Goal: Task Accomplishment & Management: Complete application form

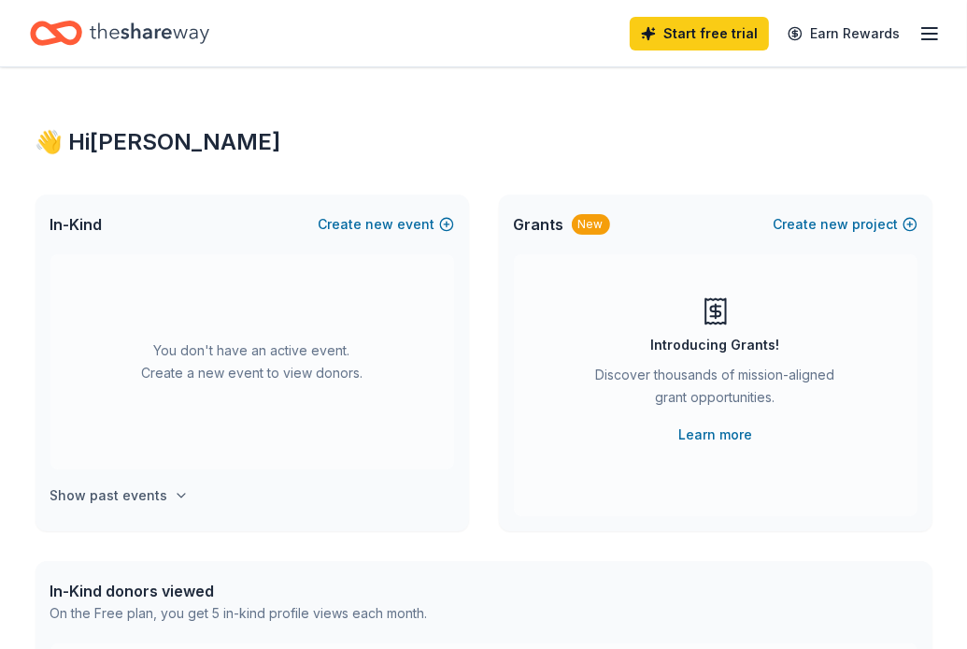
click at [108, 490] on h4 "Show past events" at bounding box center [109, 495] width 118 height 22
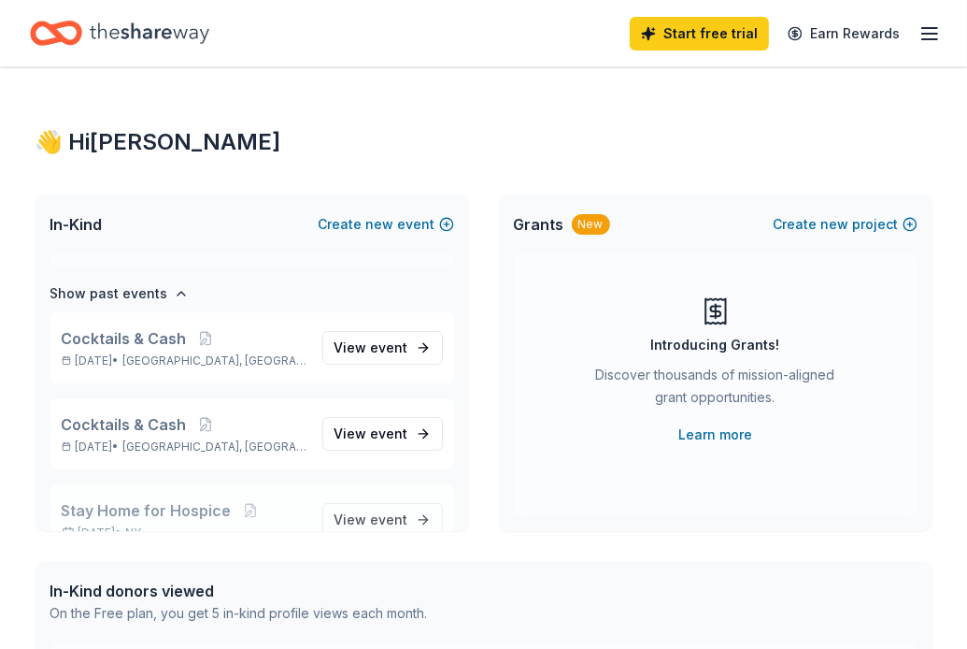
scroll to position [215, 0]
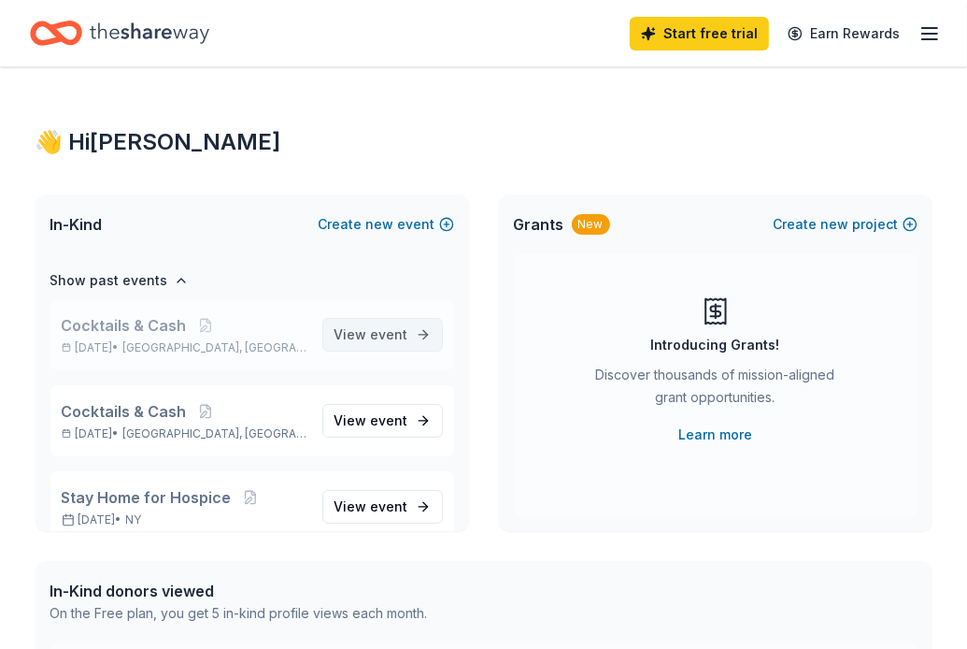
click at [379, 341] on span "View event" at bounding box center [372, 334] width 74 height 22
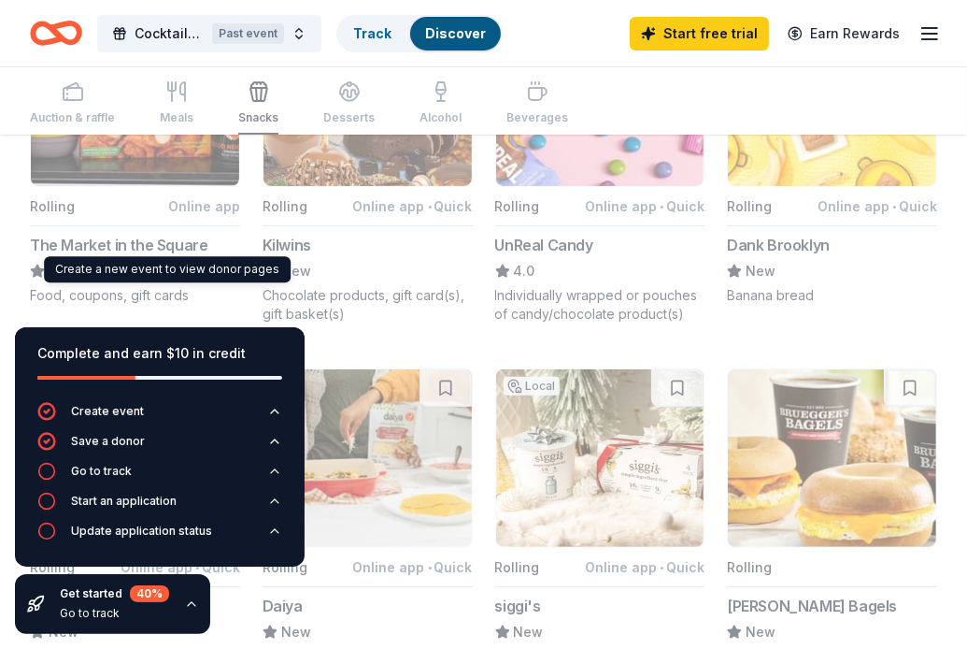
scroll to position [187, 0]
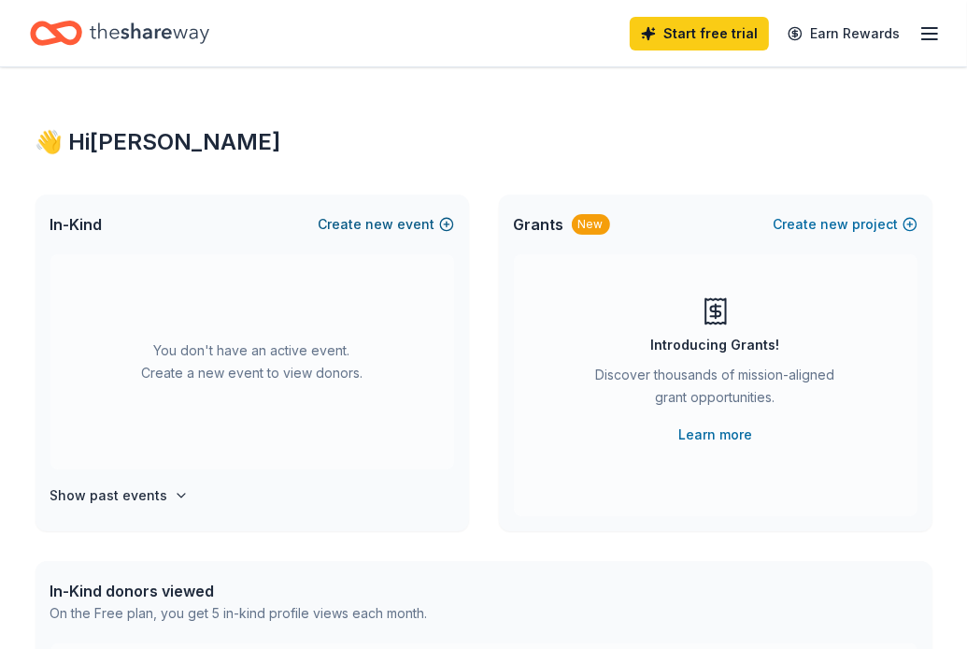
click at [365, 222] on button "Create new event" at bounding box center [387, 224] width 136 height 22
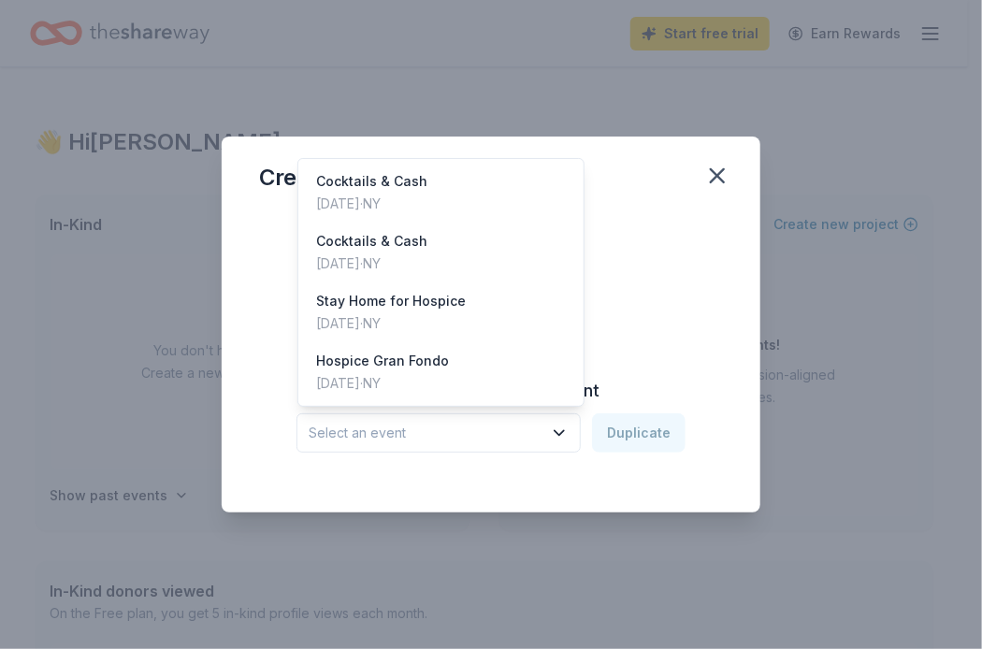
click at [504, 438] on span "Select an event" at bounding box center [425, 433] width 234 height 22
click at [441, 207] on div "Cocktails & Cash [DATE] · [GEOGRAPHIC_DATA]" at bounding box center [441, 193] width 279 height 60
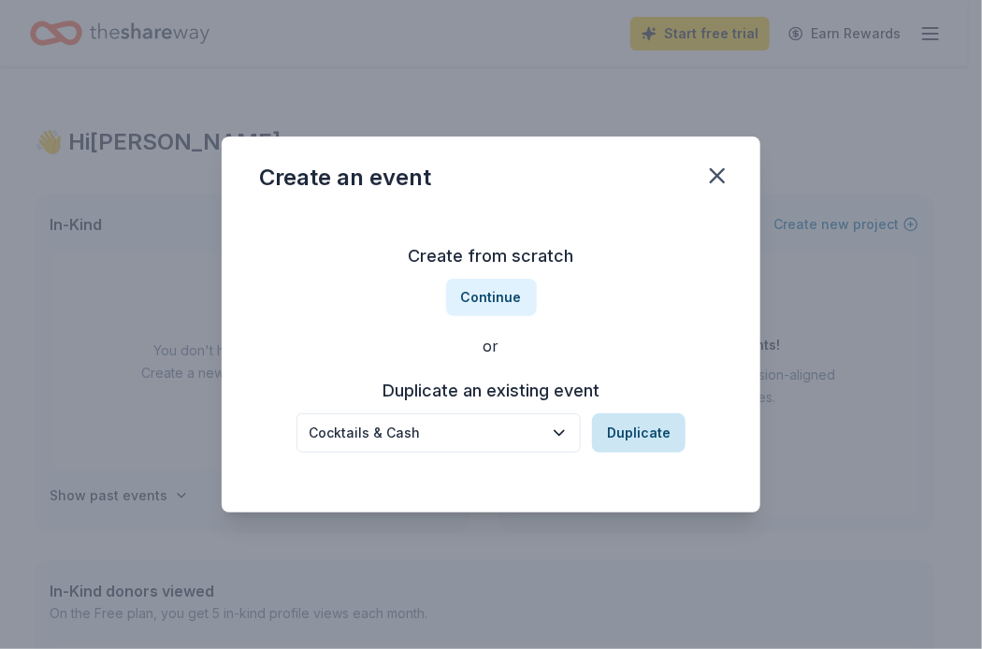
click at [612, 441] on button "Duplicate" at bounding box center [638, 432] width 93 height 39
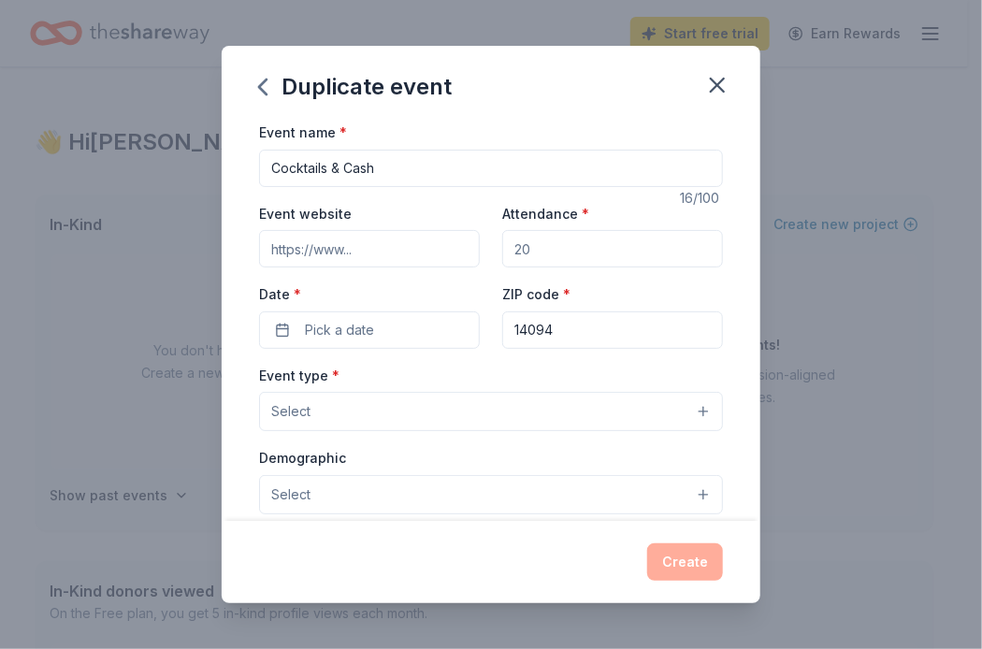
click at [318, 251] on input "Event website" at bounding box center [369, 248] width 221 height 37
type input "[DOMAIN_NAME][URL]"
type input "200"
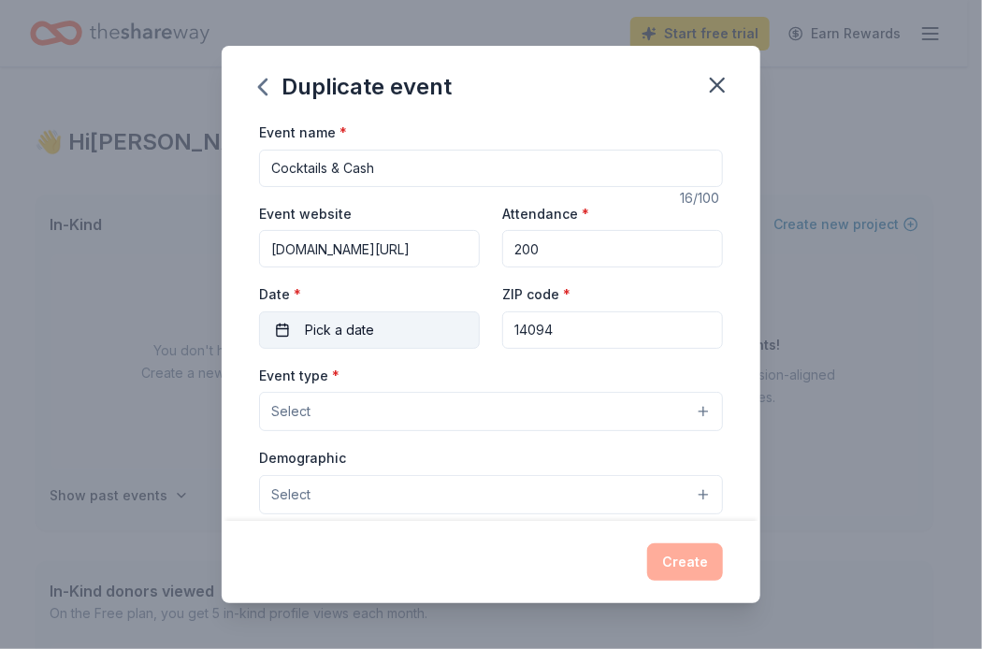
click at [358, 334] on span "Pick a date" at bounding box center [339, 330] width 69 height 22
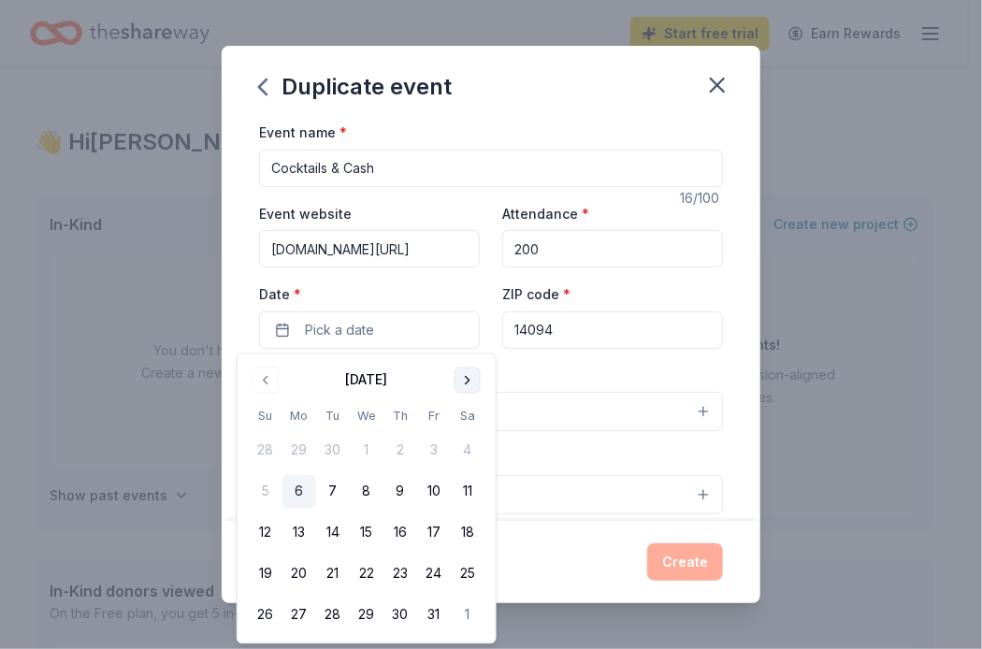
click at [469, 375] on button "Go to next month" at bounding box center [467, 380] width 26 height 26
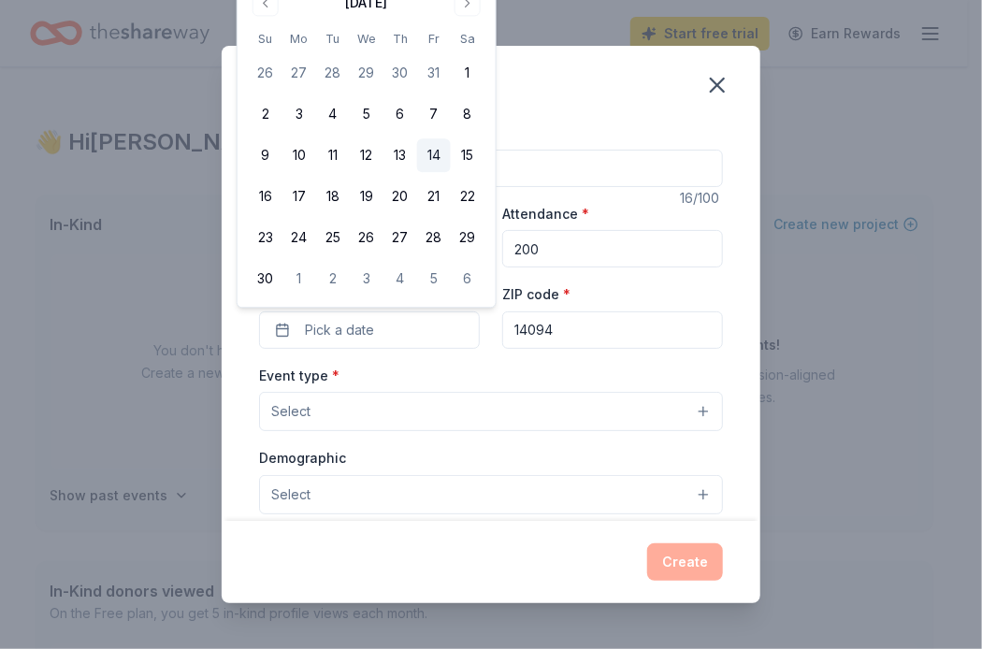
click at [430, 152] on button "14" at bounding box center [434, 156] width 34 height 34
click at [429, 151] on button "14" at bounding box center [434, 156] width 34 height 34
click at [436, 155] on button "14" at bounding box center [434, 156] width 34 height 34
click at [387, 405] on button "Select" at bounding box center [491, 411] width 464 height 39
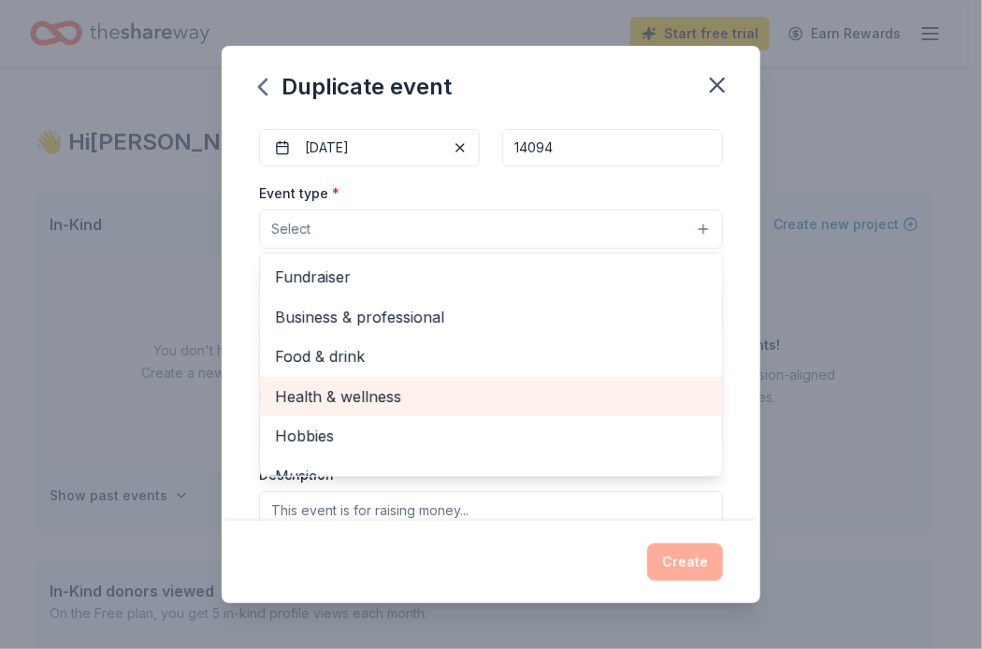
scroll to position [187, 0]
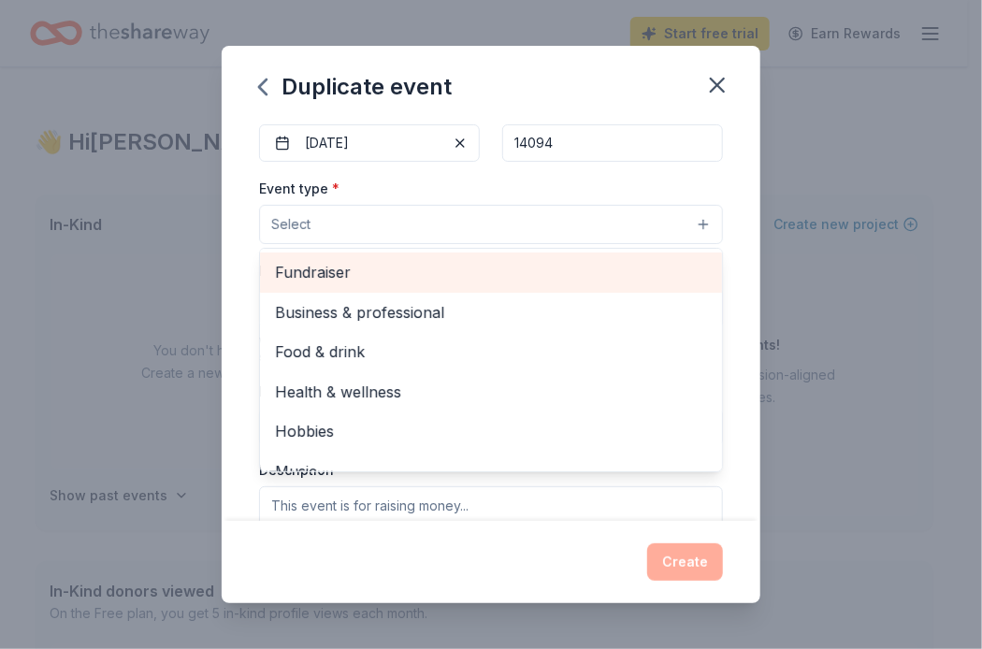
click at [414, 279] on span "Fundraiser" at bounding box center [491, 272] width 432 height 24
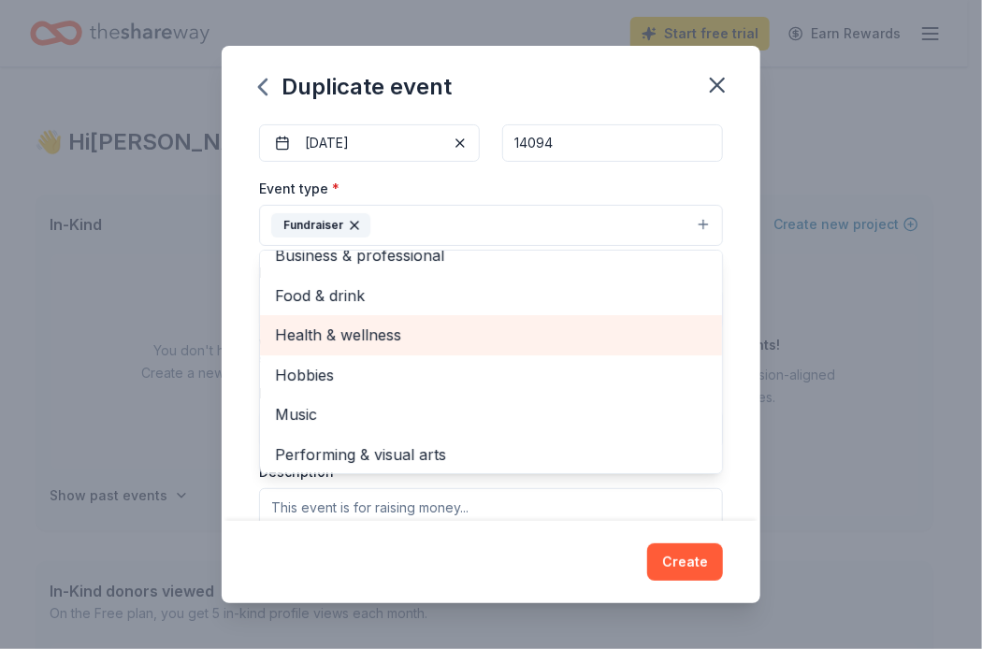
scroll to position [22, 0]
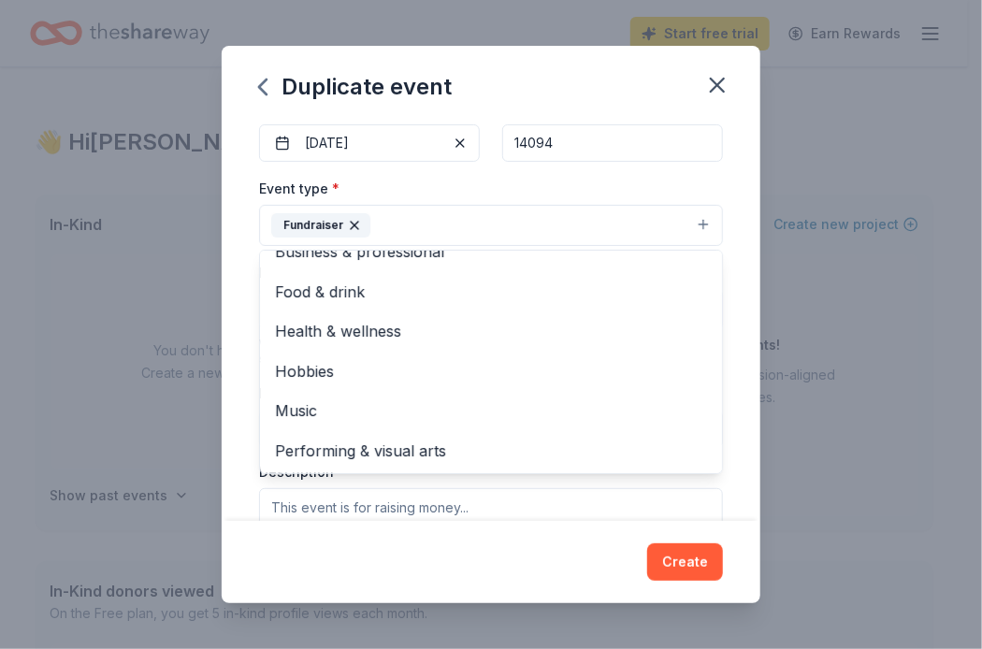
click at [235, 312] on div "Event name * Cocktails & Cash 16 /100 Event website [DOMAIN_NAME][URL] Attendan…" at bounding box center [491, 321] width 538 height 400
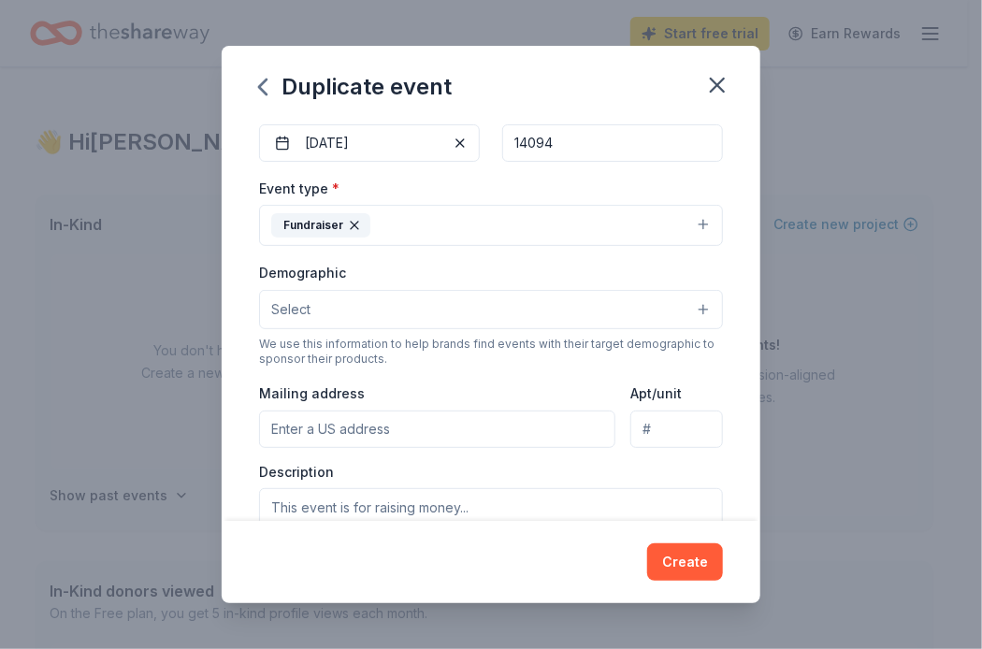
click at [406, 303] on button "Select" at bounding box center [491, 309] width 464 height 39
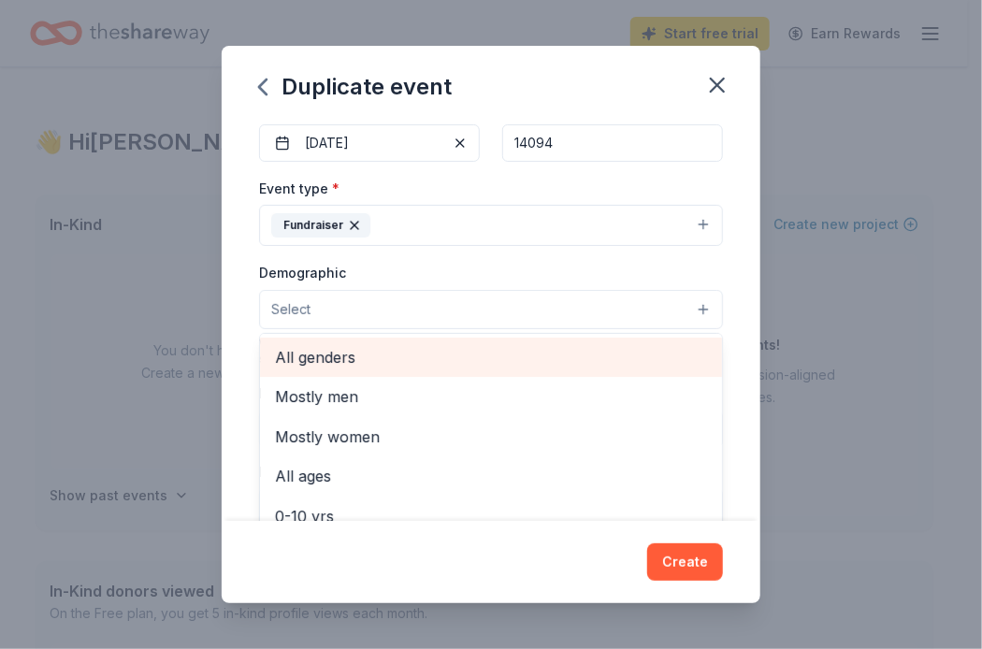
click at [389, 351] on span "All genders" at bounding box center [491, 357] width 432 height 24
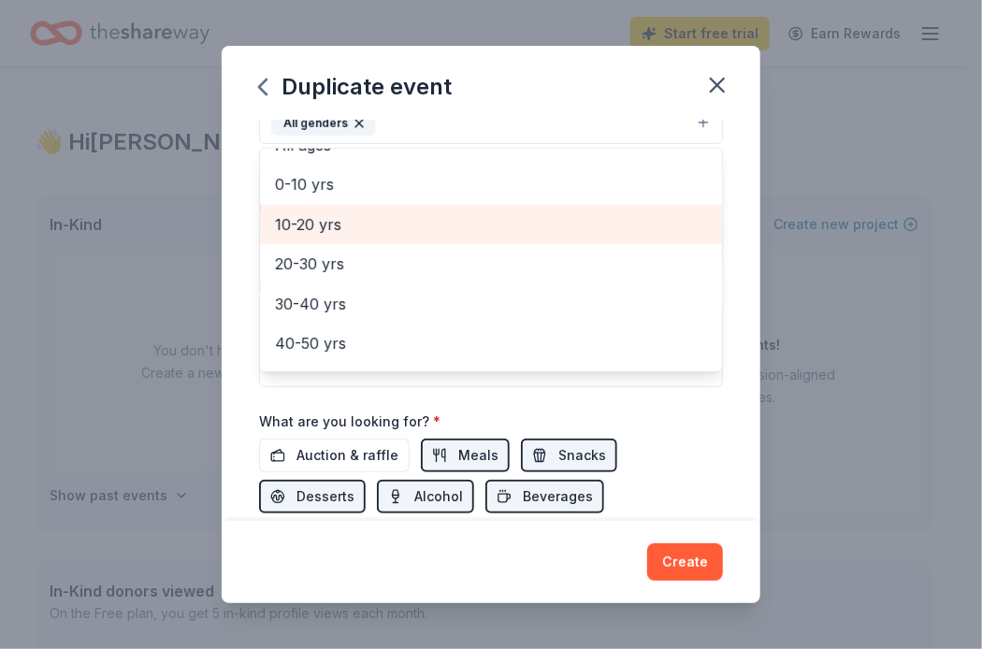
scroll to position [187, 0]
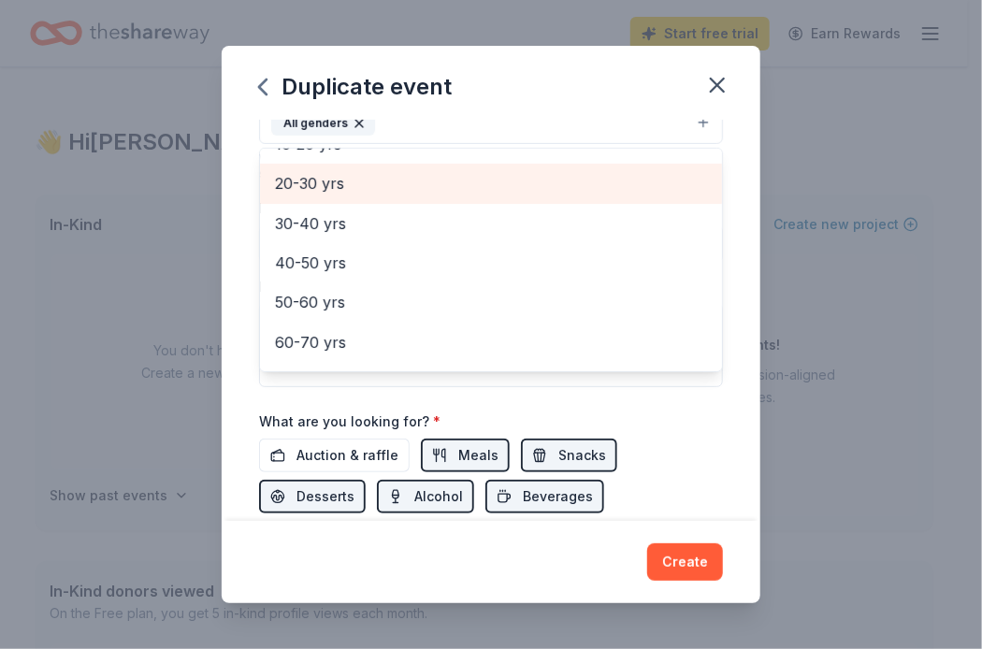
click at [478, 182] on span "20-30 yrs" at bounding box center [491, 183] width 432 height 24
click at [448, 186] on span "30-40 yrs" at bounding box center [491, 183] width 432 height 24
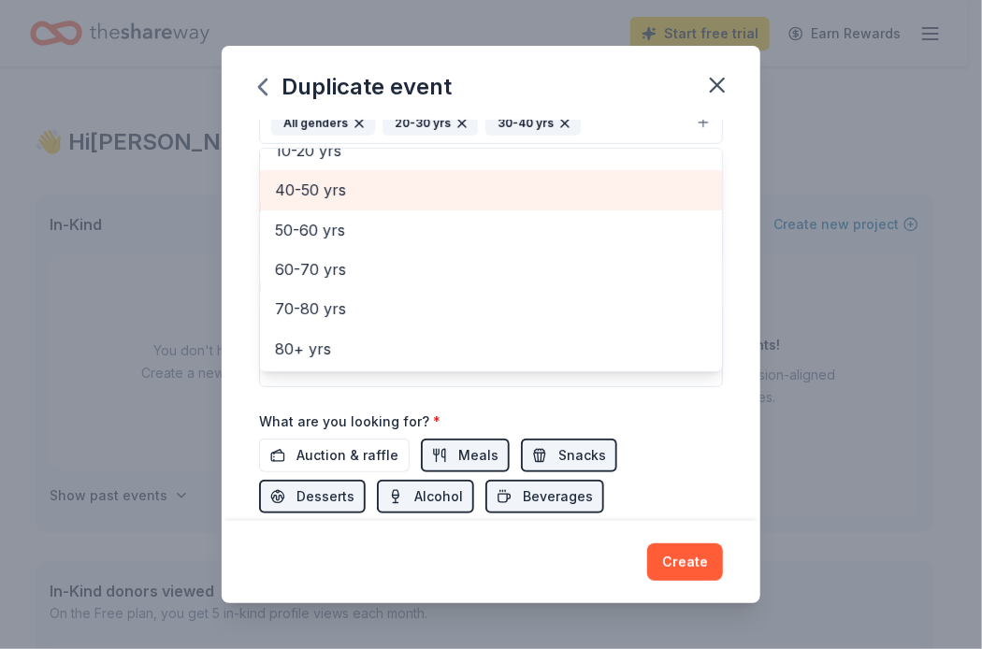
click at [446, 192] on span "40-50 yrs" at bounding box center [491, 190] width 432 height 24
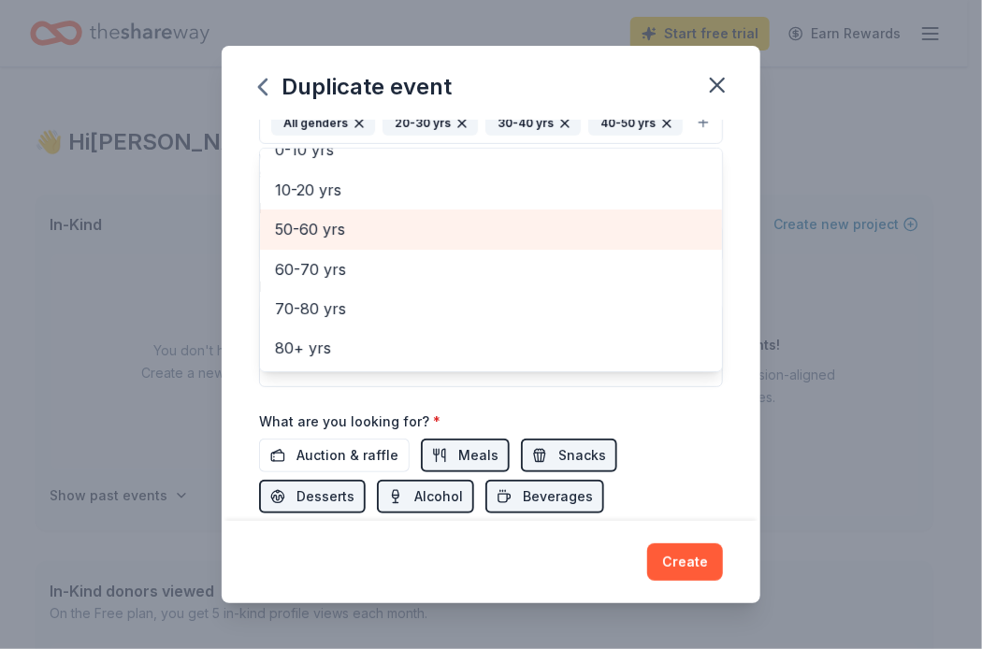
click at [441, 234] on span "50-60 yrs" at bounding box center [491, 229] width 432 height 24
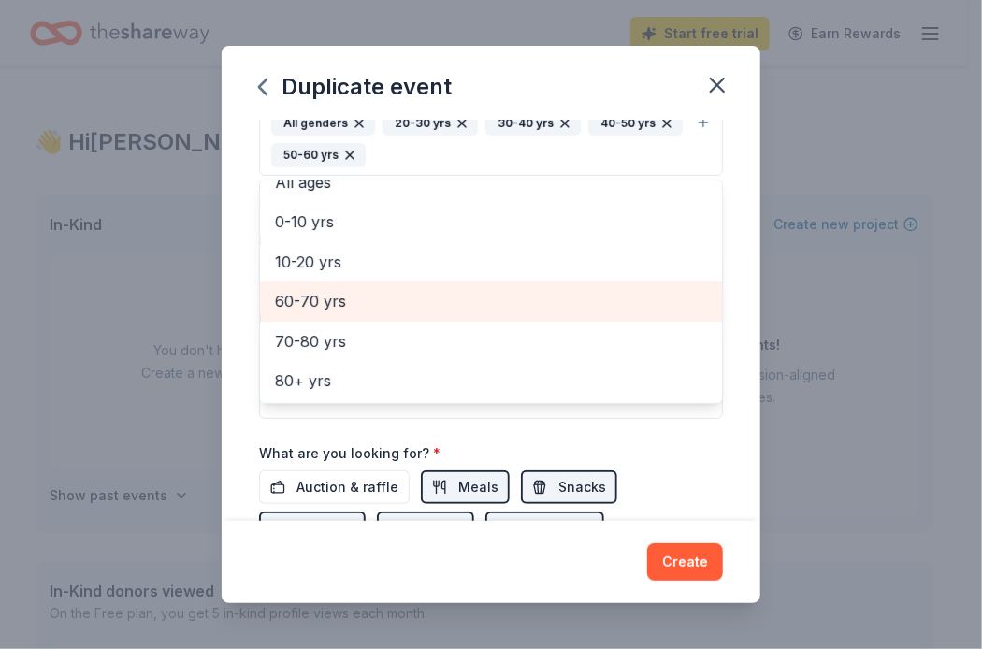
click at [423, 289] on span "60-70 yrs" at bounding box center [491, 301] width 432 height 24
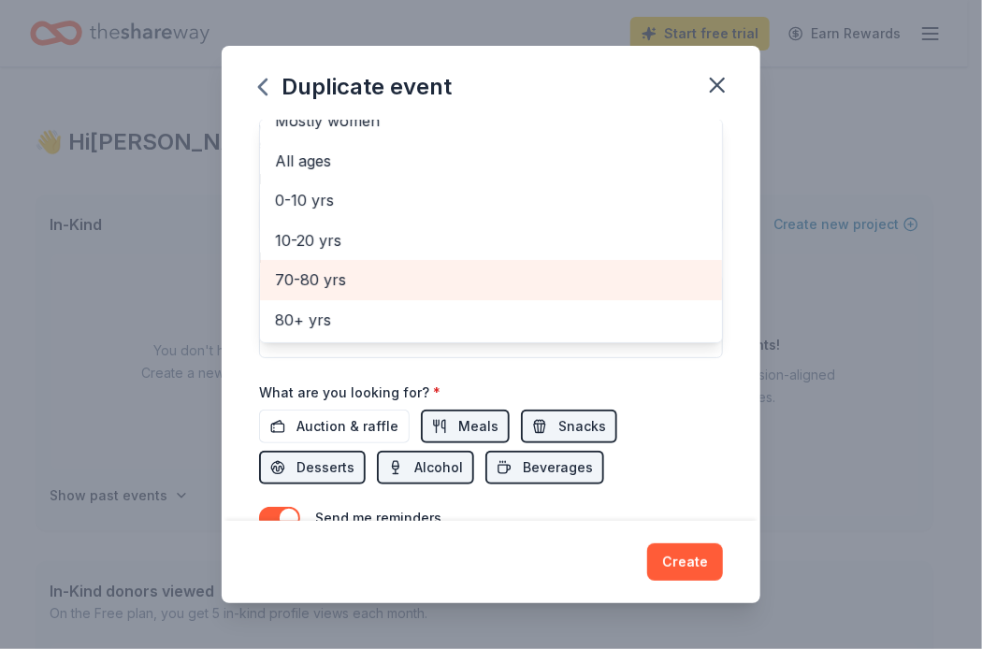
scroll to position [467, 0]
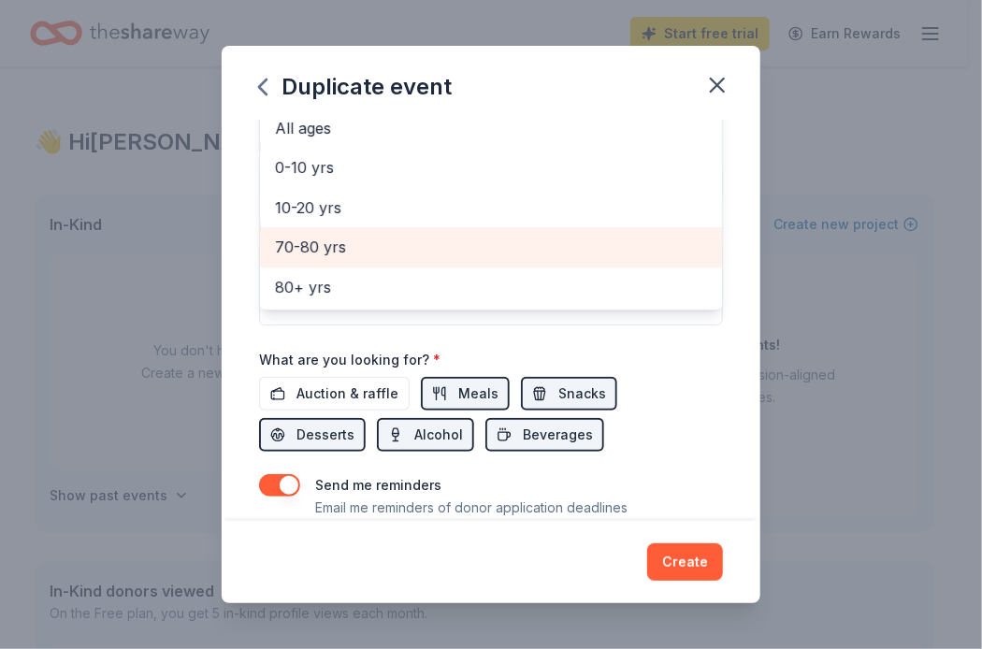
click at [388, 249] on span "70-80 yrs" at bounding box center [491, 247] width 432 height 24
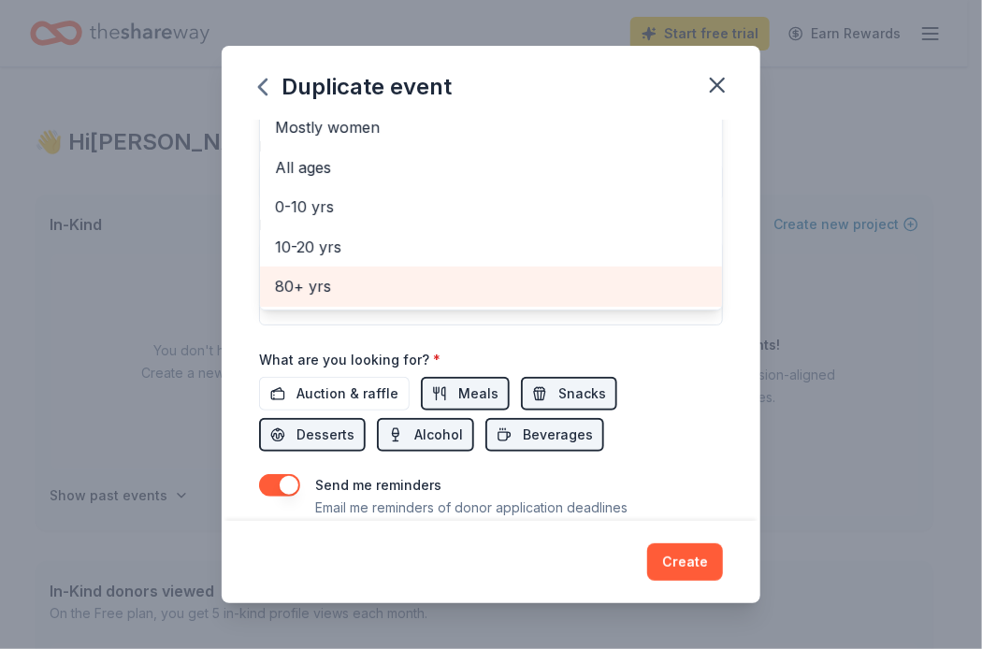
scroll to position [507, 0]
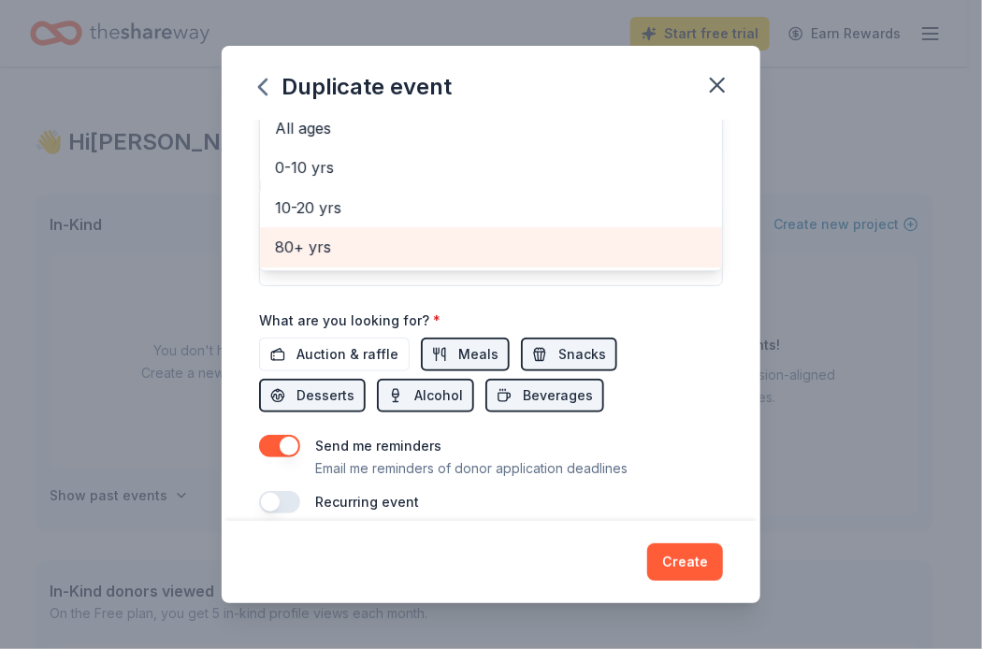
click at [418, 248] on span "80+ yrs" at bounding box center [491, 247] width 432 height 24
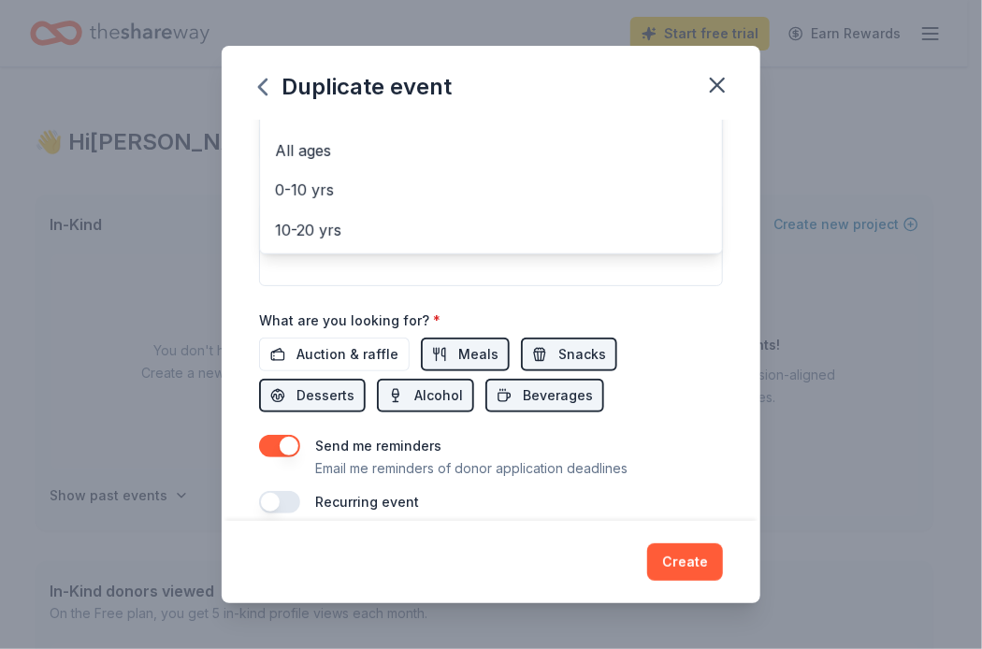
scroll to position [0, 0]
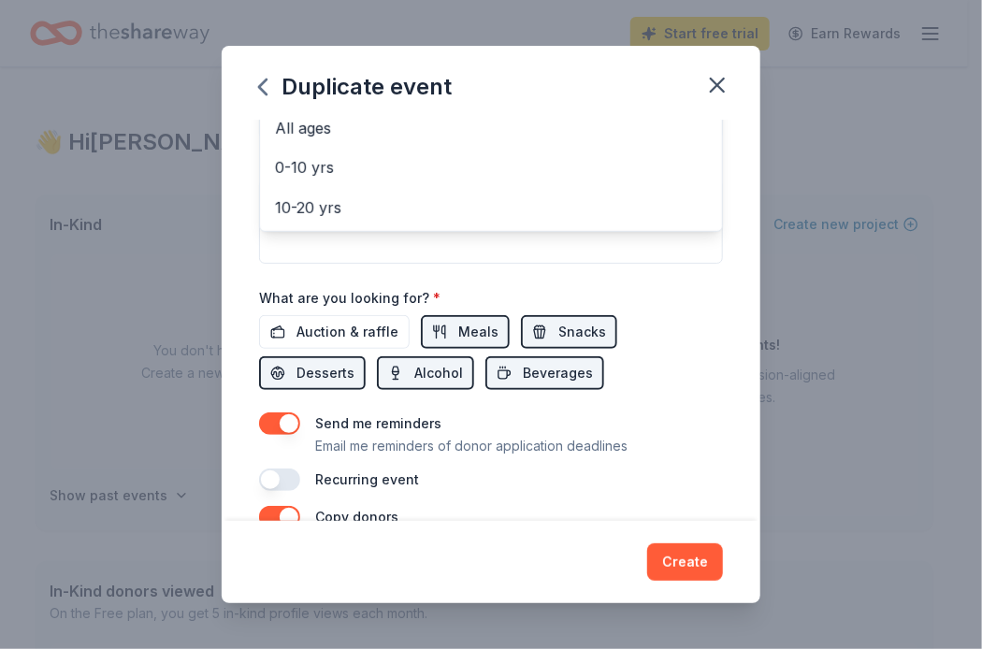
click at [669, 372] on div "Event name * Cocktails & Cash 16 /100 Event website [DOMAIN_NAME][URL] Attendan…" at bounding box center [491, 41] width 464 height 899
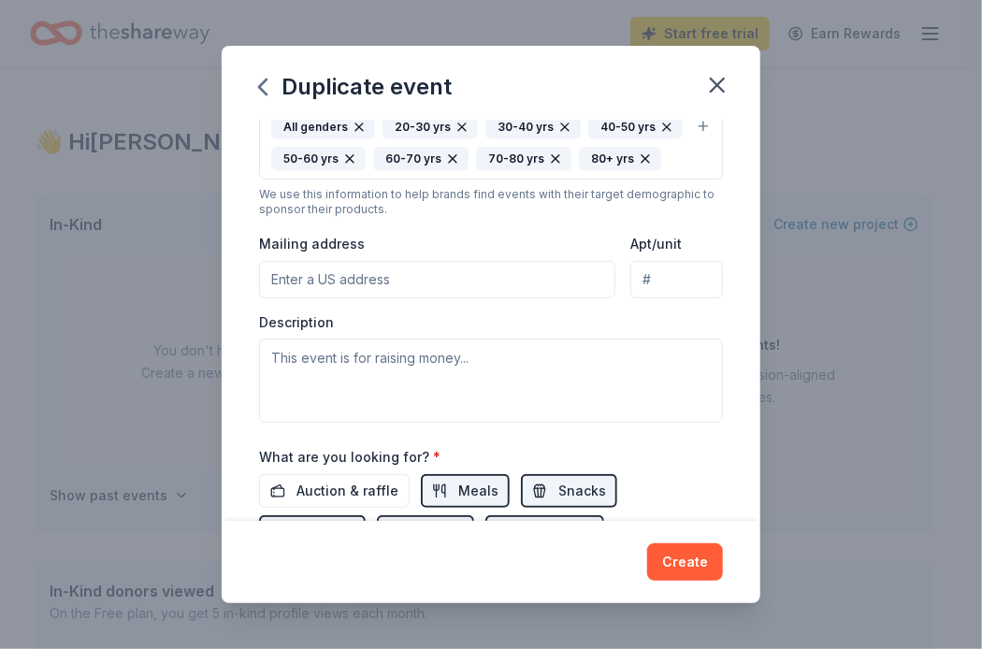
scroll to position [379, 0]
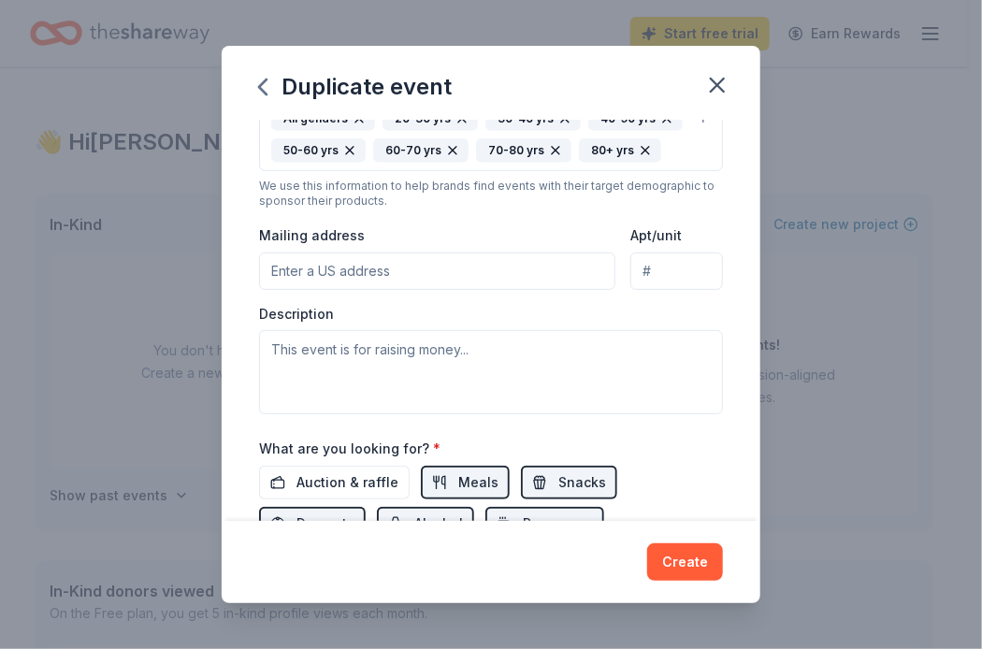
click at [406, 271] on input "Mailing address" at bounding box center [437, 270] width 356 height 37
type input "[STREET_ADDRESS]"
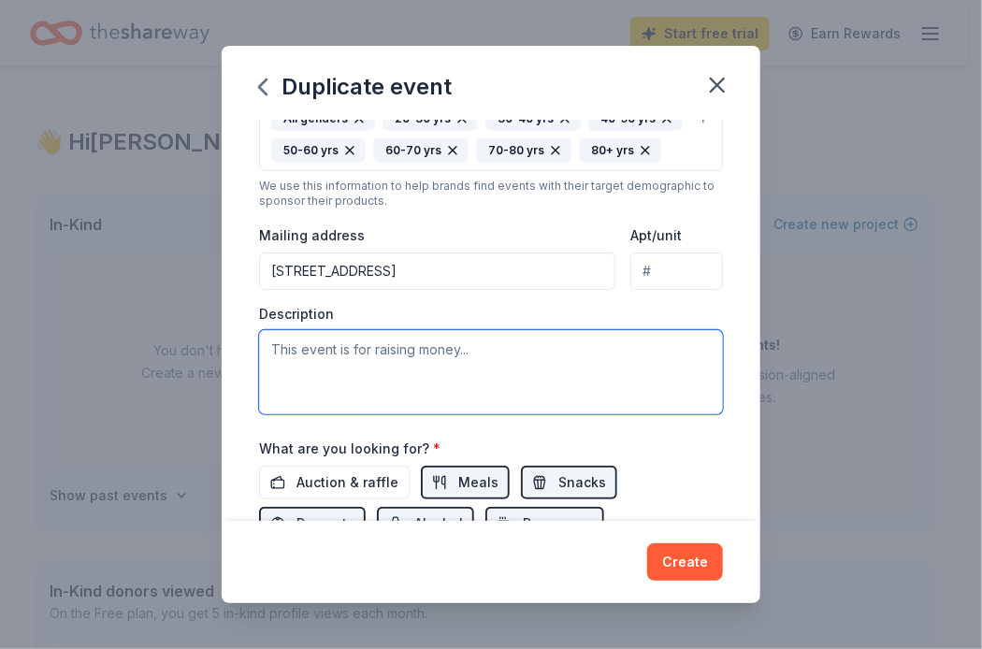
click at [416, 360] on textarea at bounding box center [491, 372] width 464 height 84
type textarea "N"
type textarea "t"
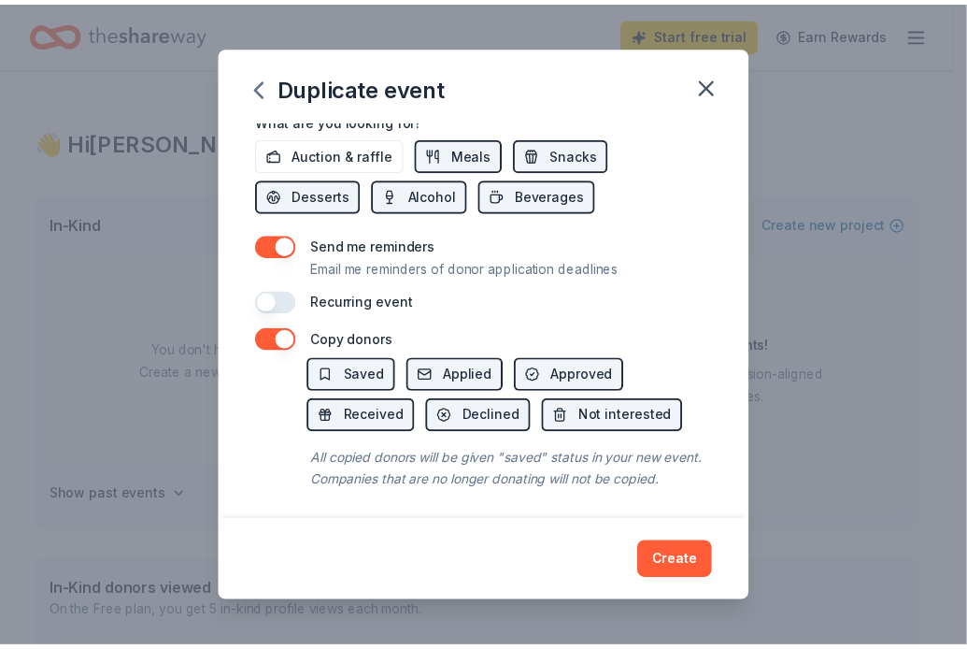
scroll to position [733, 0]
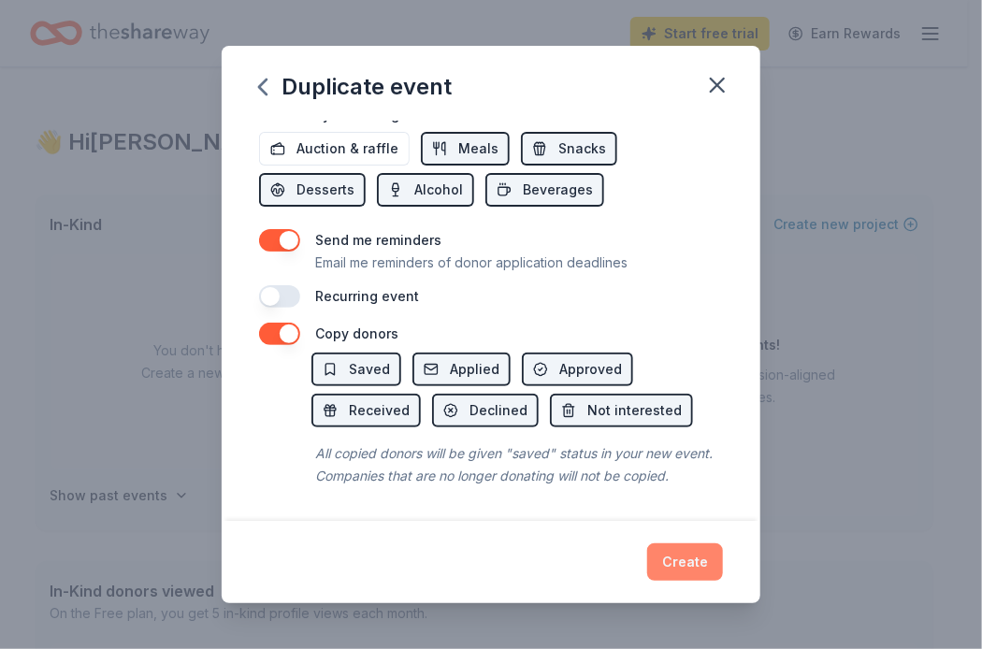
type textarea "This is a fundraiser for Niagara Hospice"
click at [684, 569] on button "Create" at bounding box center [685, 561] width 76 height 37
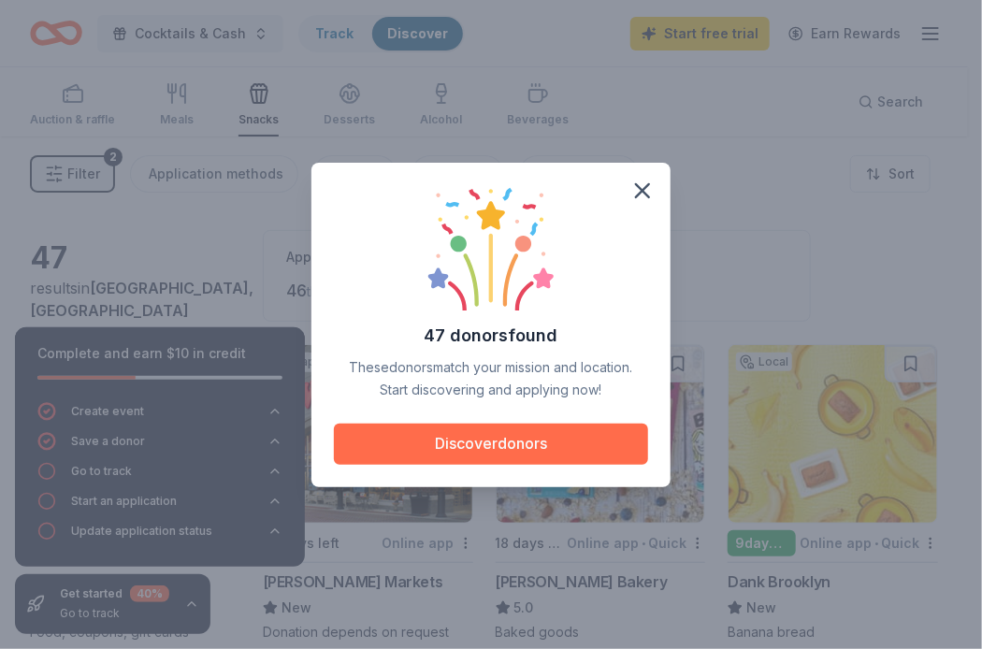
click at [543, 440] on button "Discover donors" at bounding box center [491, 443] width 314 height 41
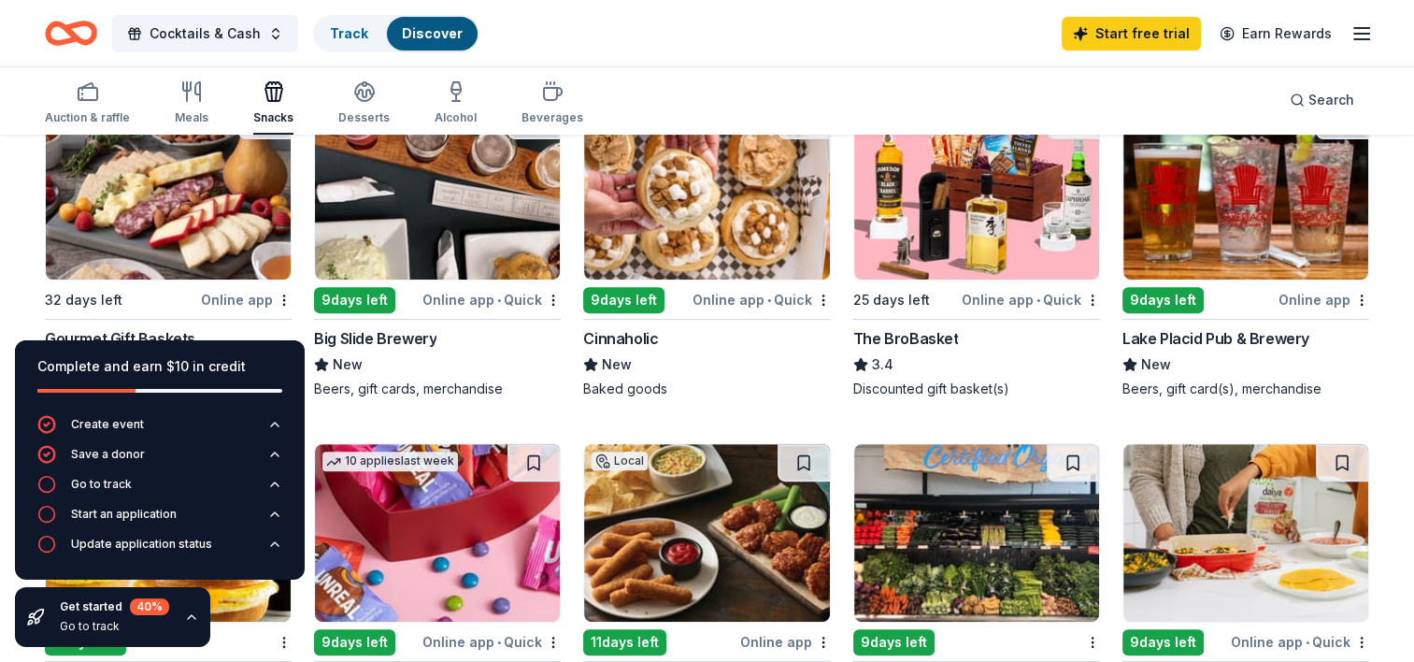
scroll to position [467, 0]
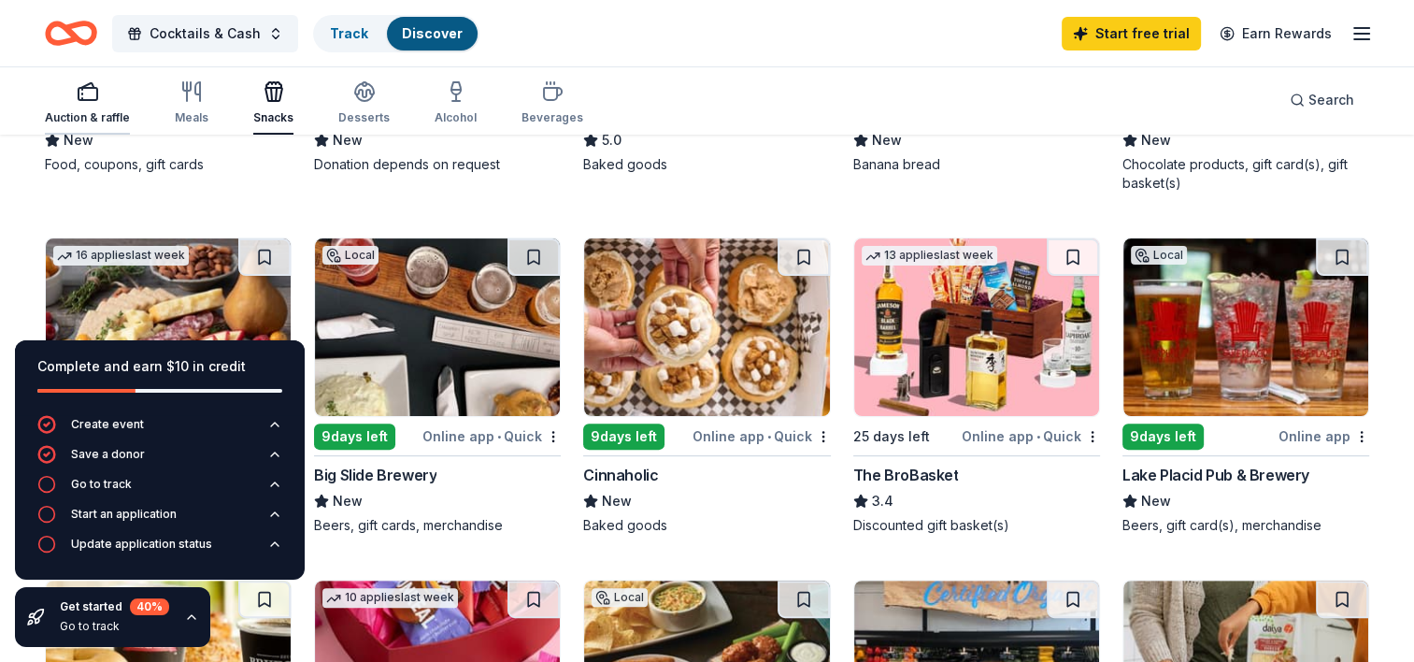
click at [73, 101] on div "button" at bounding box center [87, 91] width 85 height 22
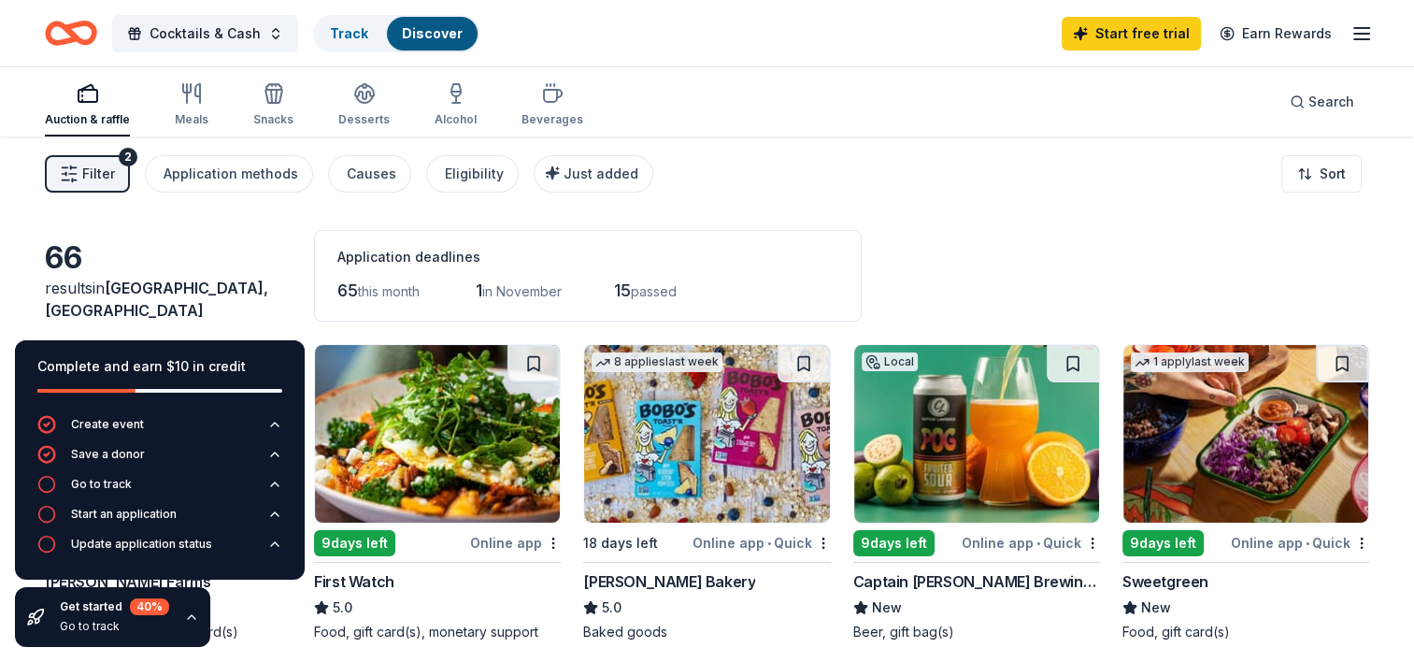
click at [250, 351] on div "Complete and earn $10 in credit" at bounding box center [160, 377] width 290 height 75
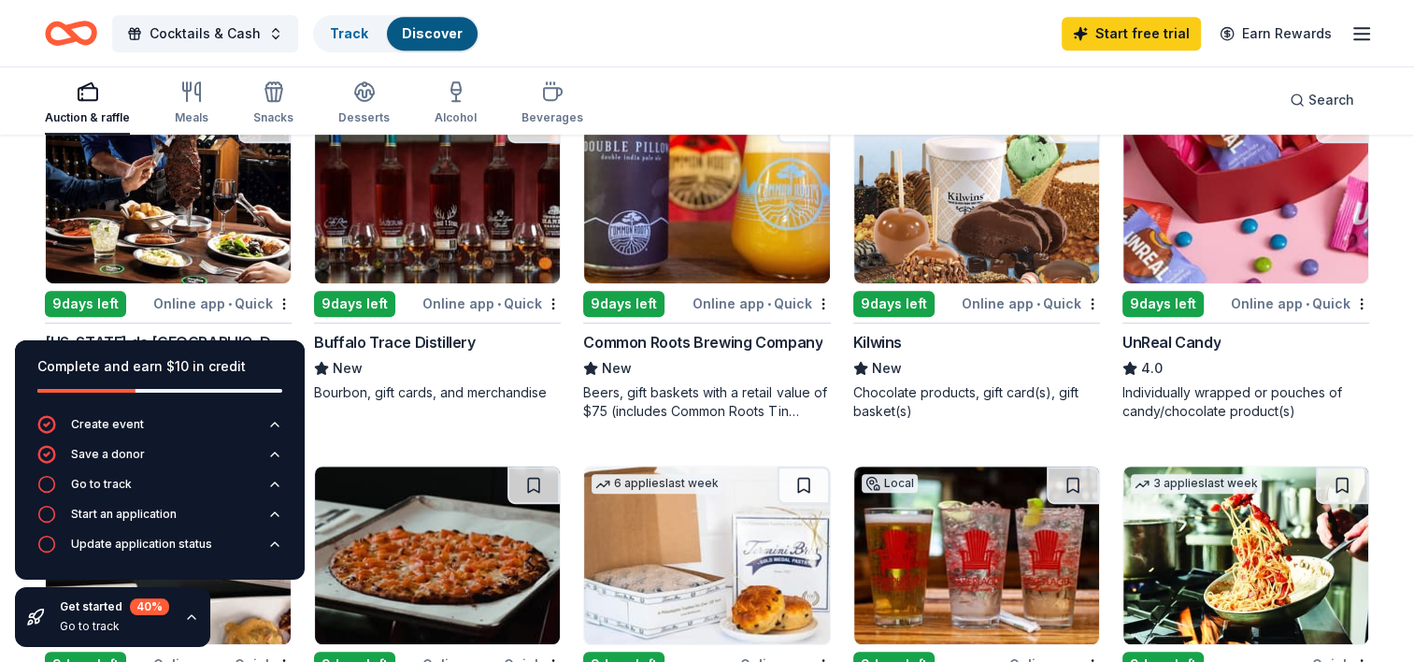
scroll to position [935, 0]
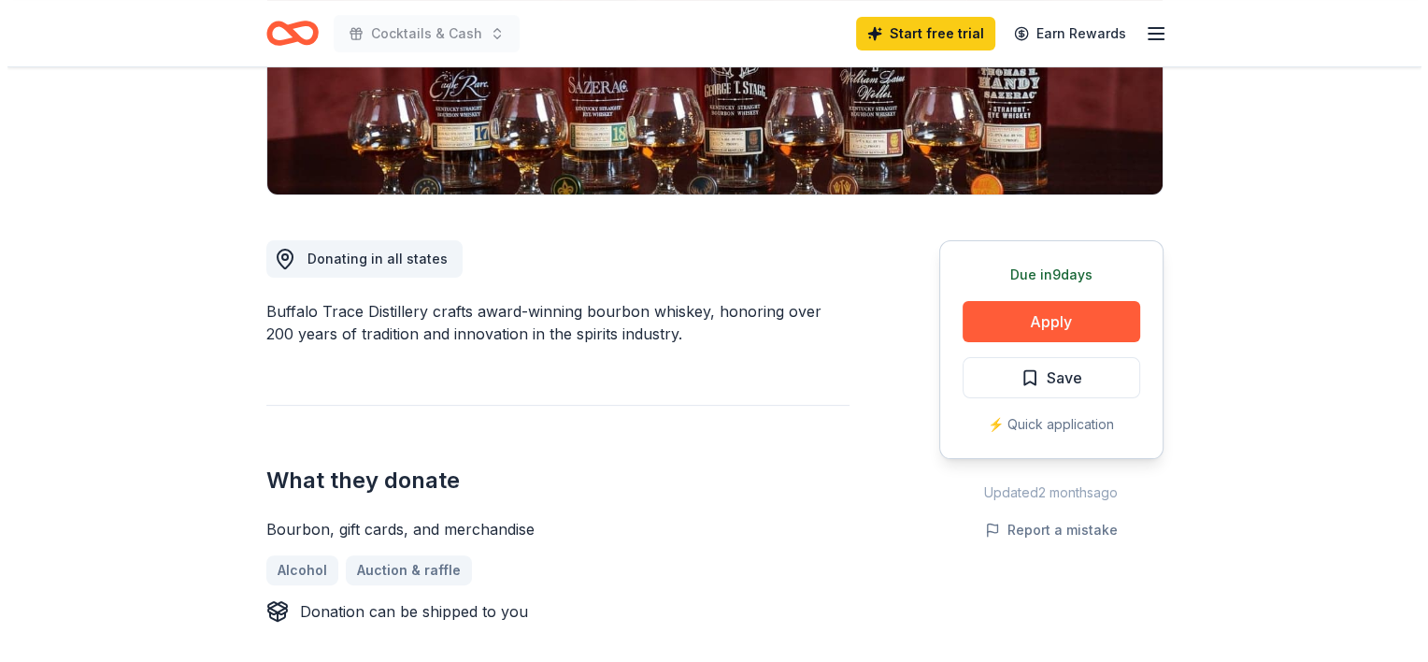
scroll to position [374, 0]
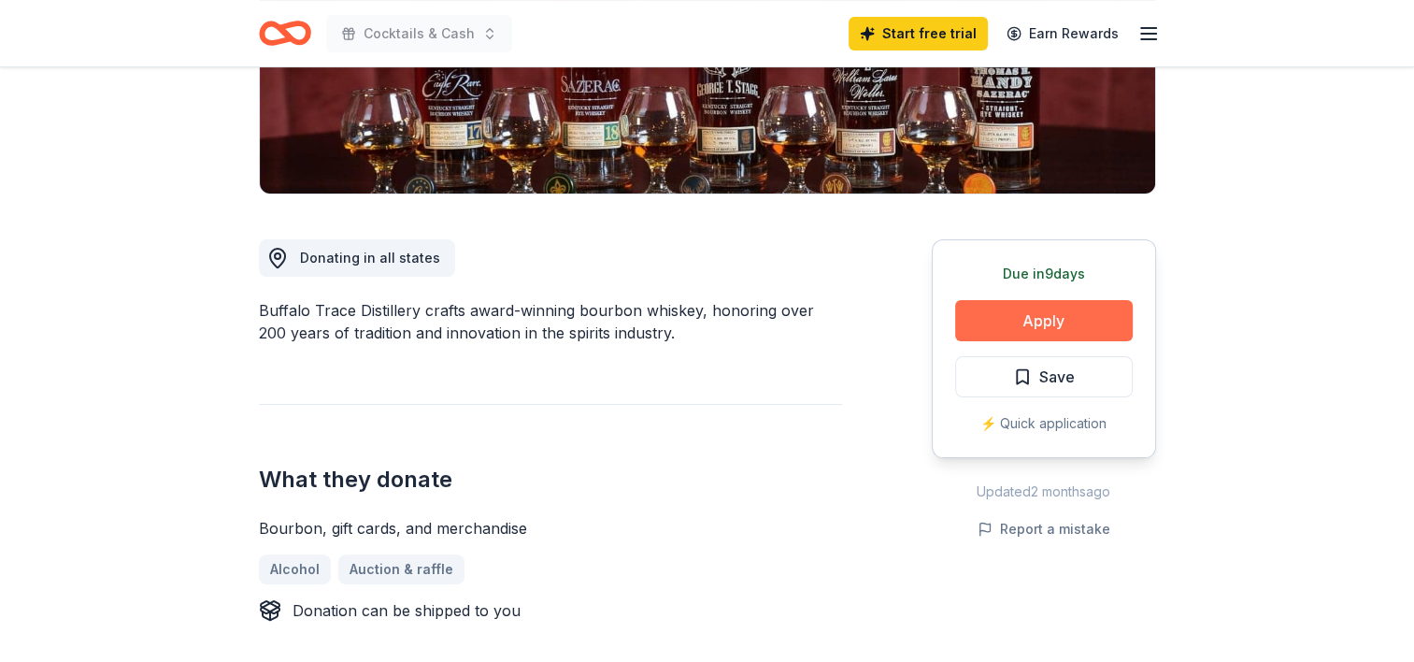
click at [1014, 322] on button "Apply" at bounding box center [1044, 320] width 178 height 41
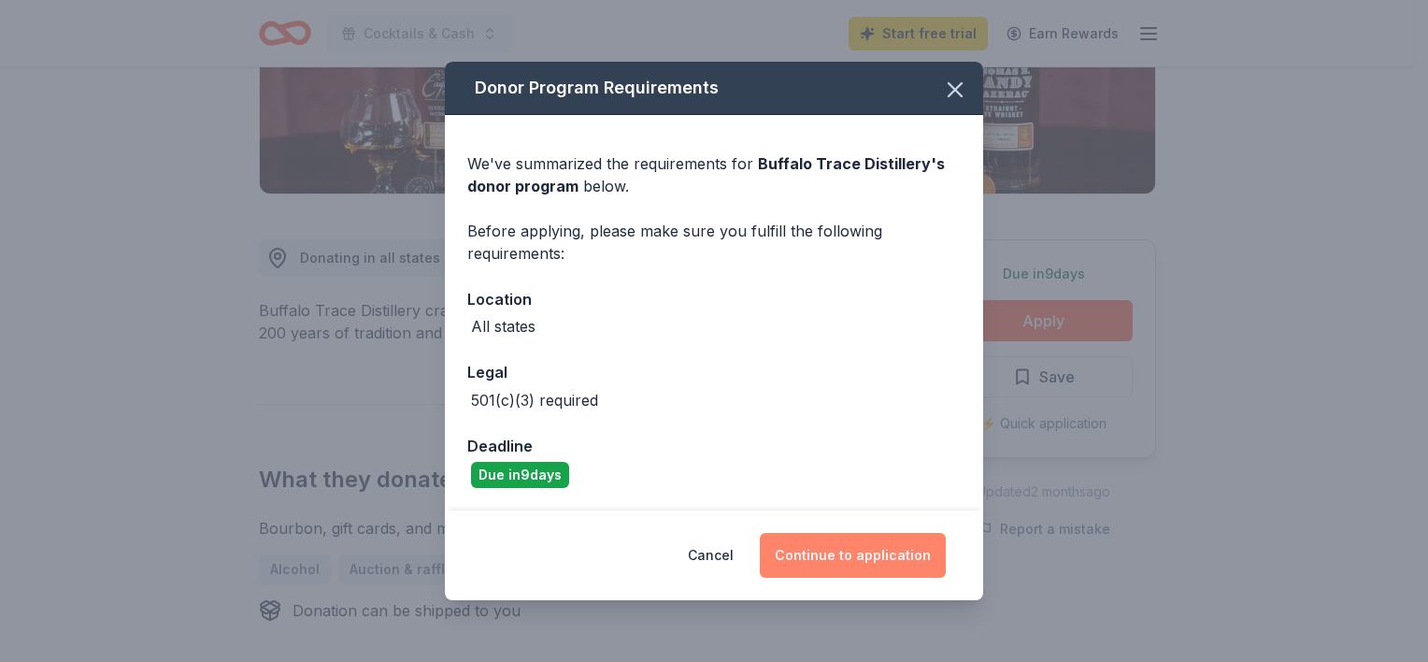
click at [859, 572] on button "Continue to application" at bounding box center [853, 555] width 186 height 45
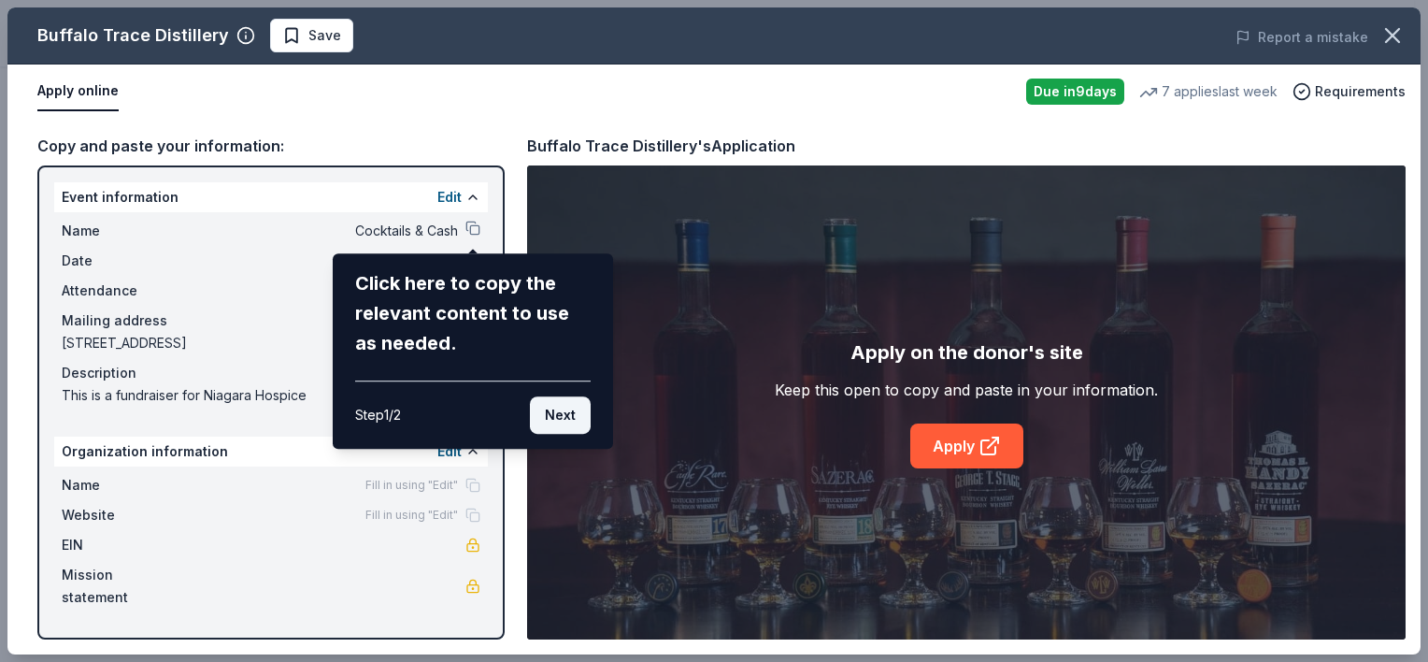
click at [570, 409] on button "Next" at bounding box center [560, 414] width 61 height 37
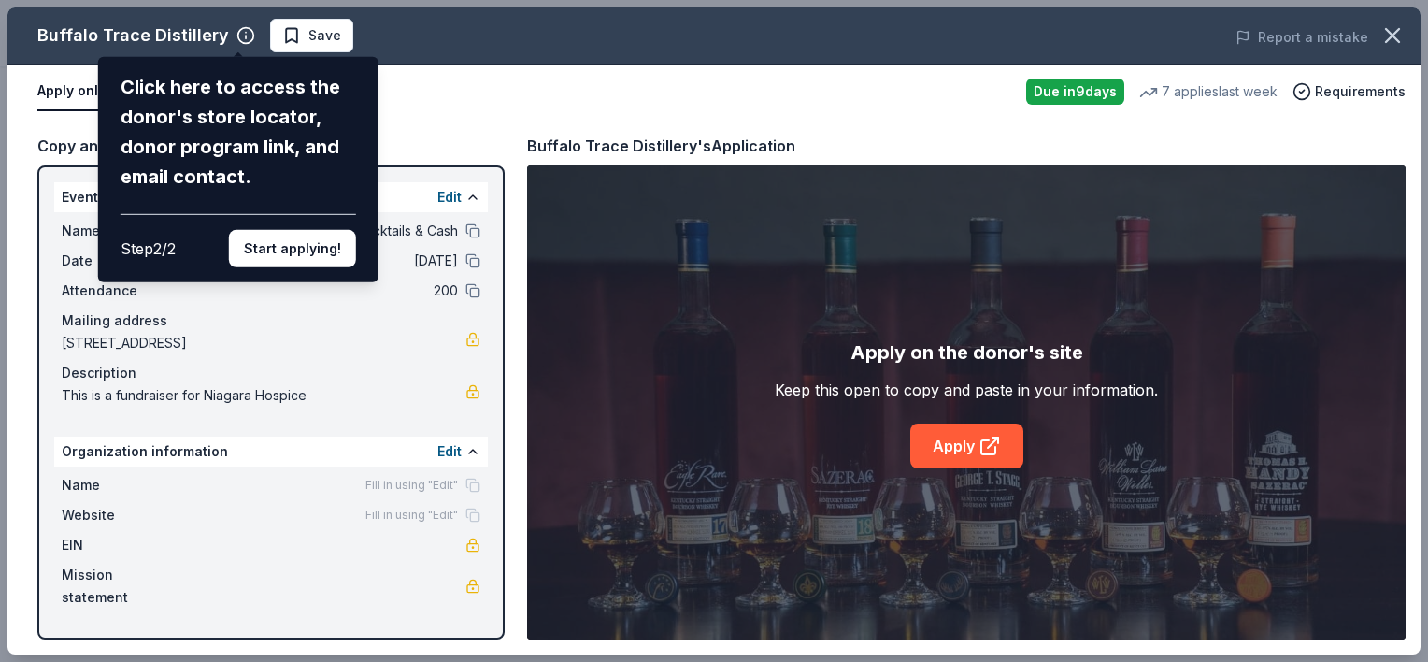
click at [995, 452] on div "Buffalo Trace Distillery Click here to access the donor's store locator, donor …" at bounding box center [713, 330] width 1413 height 647
drag, startPoint x: 258, startPoint y: 249, endPoint x: 355, endPoint y: 256, distance: 97.5
click at [258, 249] on button "Start applying!" at bounding box center [292, 248] width 127 height 37
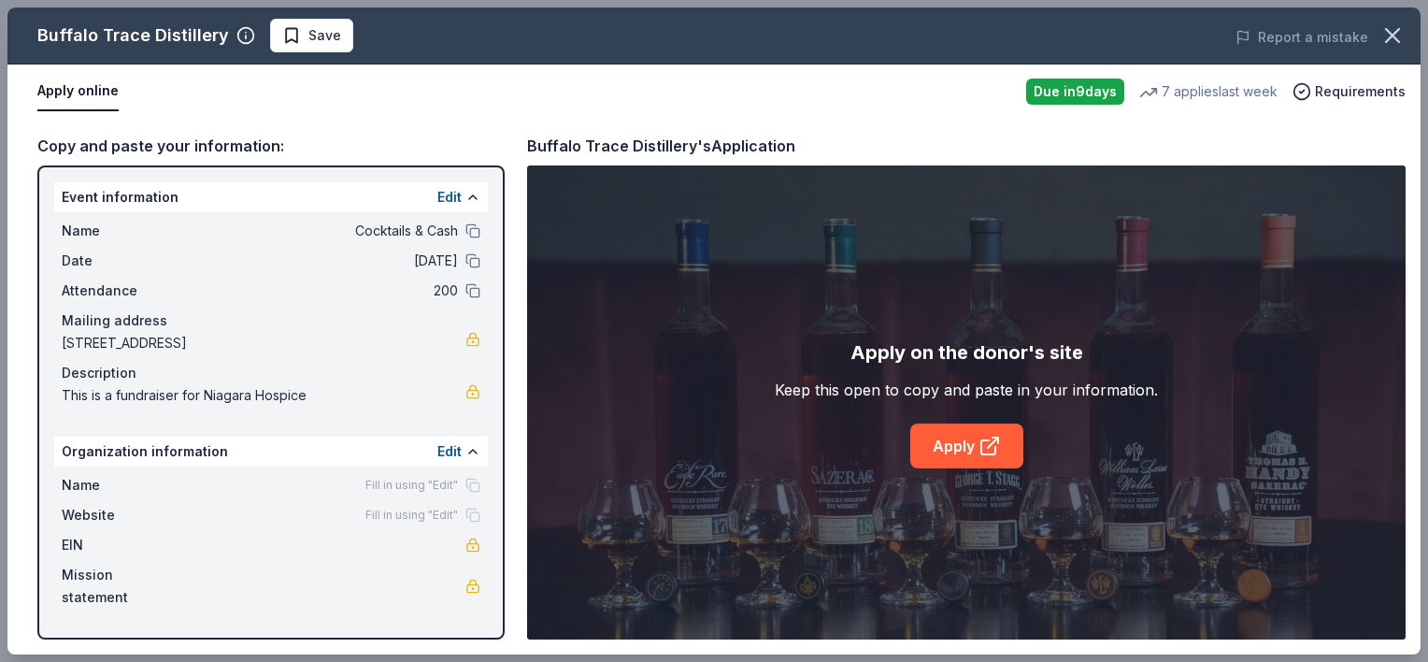
click at [978, 437] on div "Buffalo Trace Distillery Save Report a mistake Apply online Due in 9 days 7 app…" at bounding box center [713, 330] width 1413 height 647
click at [957, 449] on div "Buffalo Trace Distillery Save Report a mistake Apply online Due in 9 days 7 app…" at bounding box center [713, 330] width 1413 height 647
click at [968, 439] on link "Apply" at bounding box center [966, 445] width 113 height 45
